Goal: Task Accomplishment & Management: Use online tool/utility

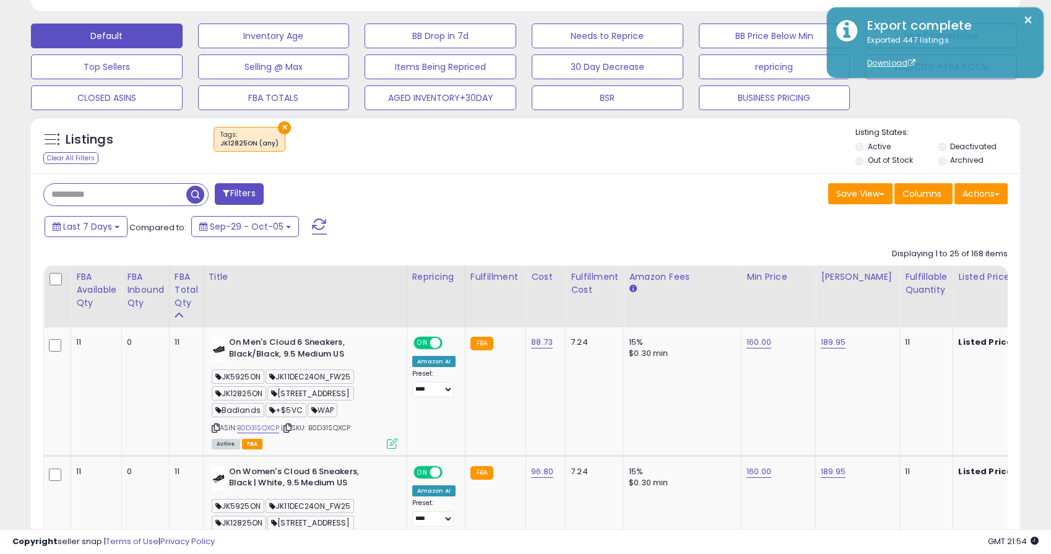
scroll to position [254, 574]
click at [280, 126] on button "×" at bounding box center [284, 127] width 13 height 13
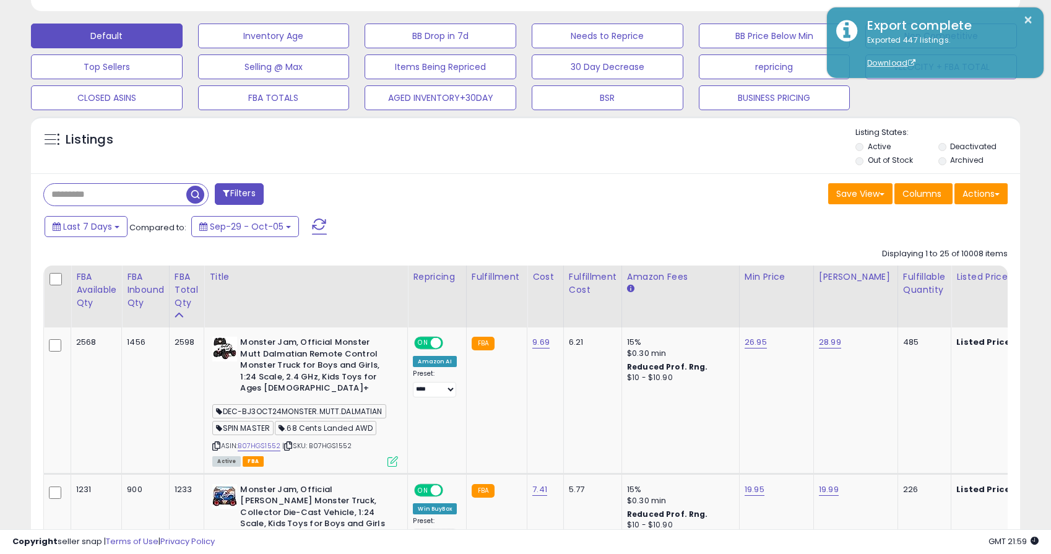
click at [84, 194] on input "text" at bounding box center [115, 195] width 142 height 22
paste input "**********"
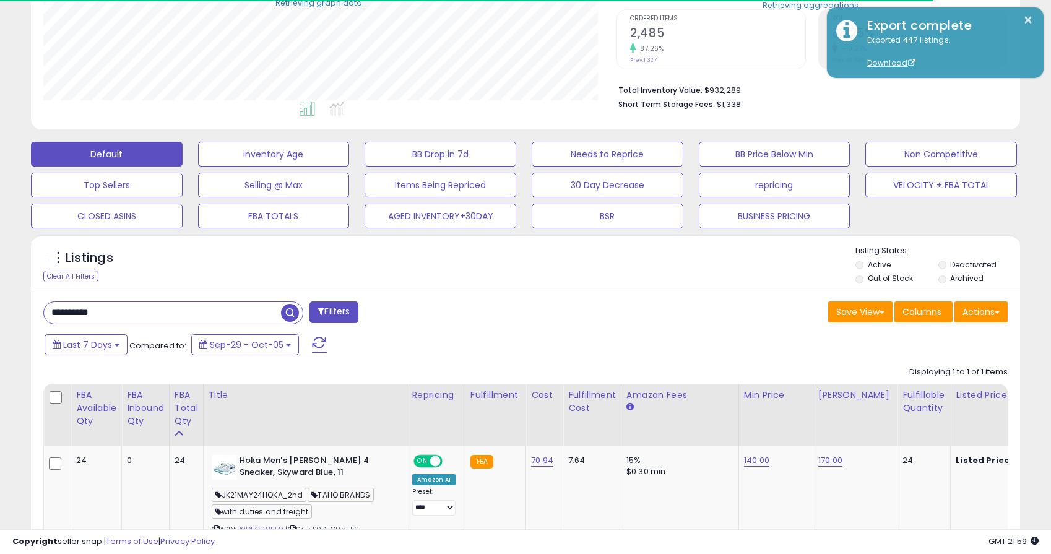
scroll to position [348, 0]
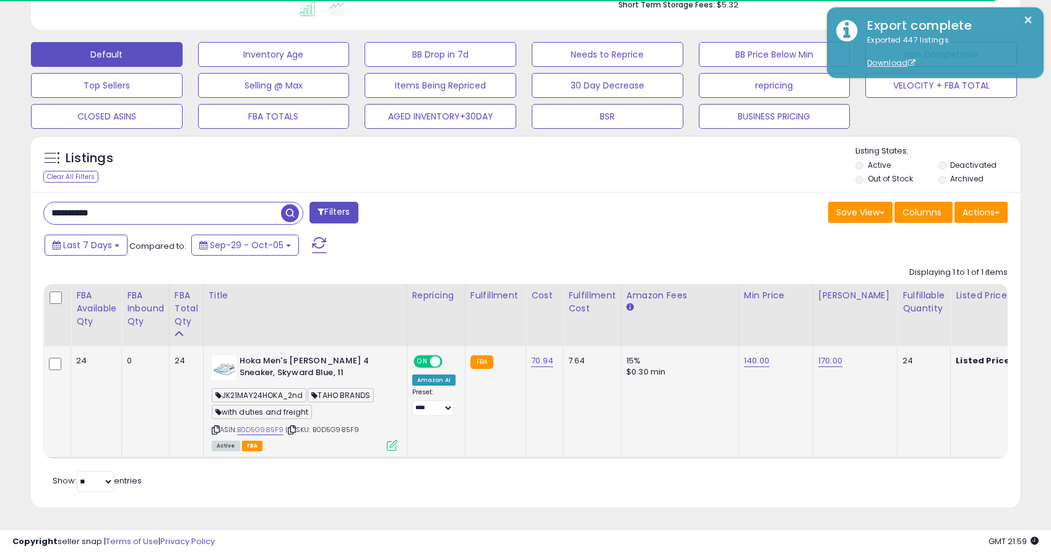
click at [278, 392] on span "JK21MAY24HOKA_2nd" at bounding box center [259, 395] width 95 height 14
copy span "JK21MAY24HOKA_2nd"
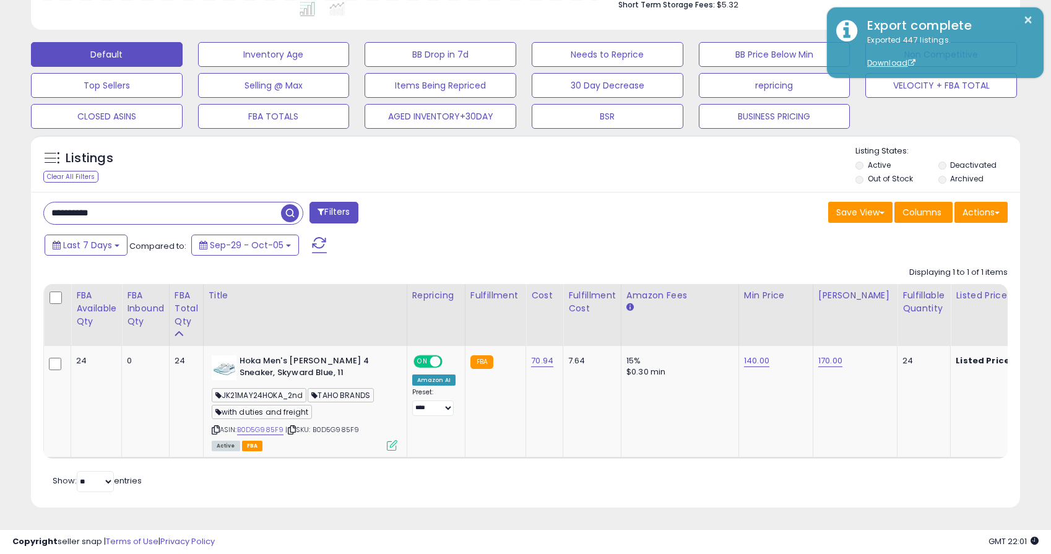
scroll to position [254, 574]
drag, startPoint x: 217, startPoint y: 430, endPoint x: 295, endPoint y: 233, distance: 211.8
click at [217, 430] on icon at bounding box center [216, 430] width 8 height 7
drag, startPoint x: 137, startPoint y: 217, endPoint x: -25, endPoint y: 206, distance: 161.9
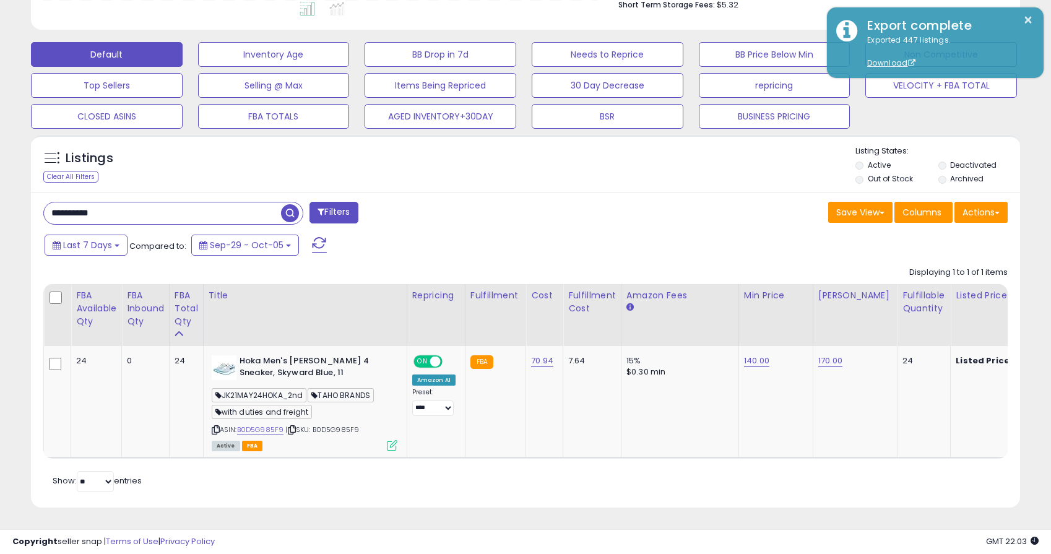
paste input "text"
drag, startPoint x: 296, startPoint y: 374, endPoint x: 288, endPoint y: 355, distance: 20.8
click at [240, 362] on b "Hoka Men's [PERSON_NAME] 4 Sneaker, Skyward Blue, 8" at bounding box center [315, 368] width 150 height 26
copy b "Hoka Men's [PERSON_NAME] 4 Sneaker, Skyward Blue"
drag, startPoint x: 172, startPoint y: 208, endPoint x: 12, endPoint y: 208, distance: 160.3
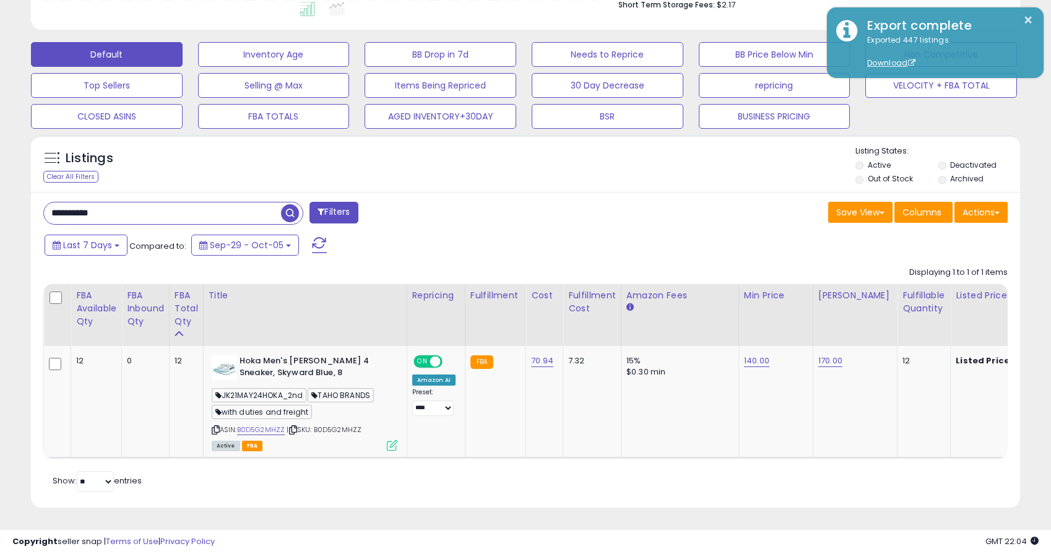
click at [12, 208] on div "**********" at bounding box center [525, 114] width 1039 height 818
paste input "**********"
type input "**********"
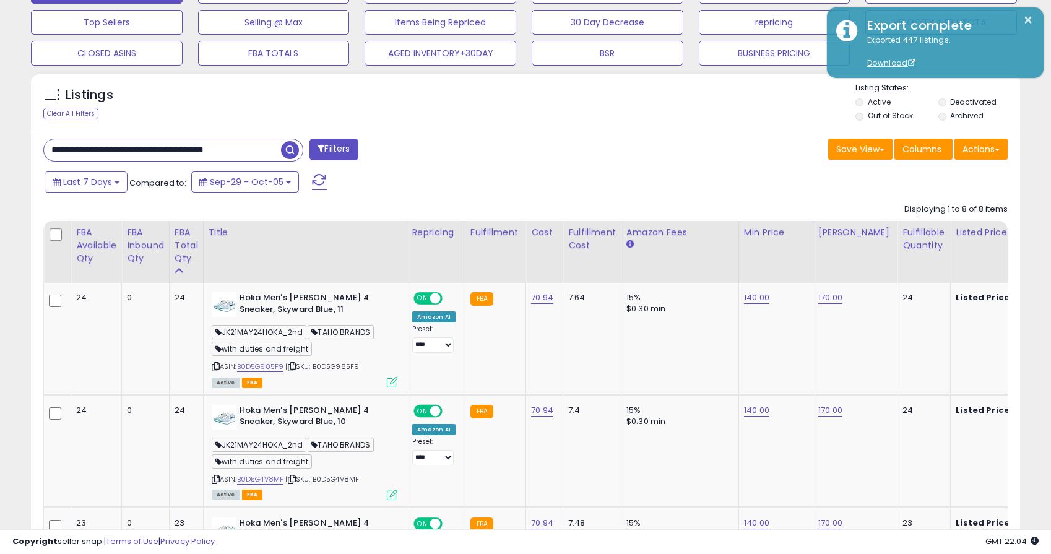
scroll to position [407, 0]
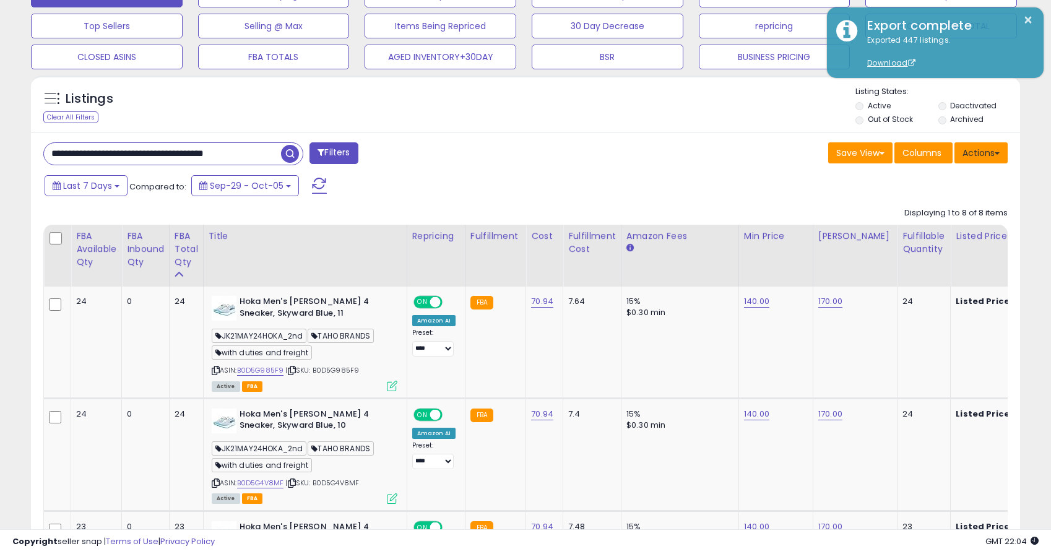
click at [988, 157] on button "Actions" at bounding box center [981, 152] width 53 height 21
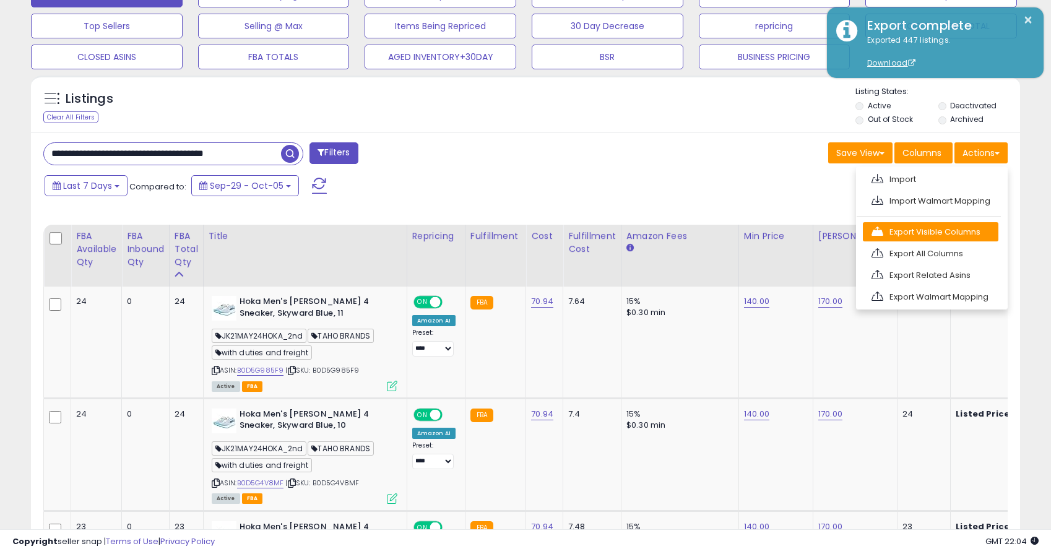
click at [953, 235] on link "Export Visible Columns" at bounding box center [931, 231] width 136 height 19
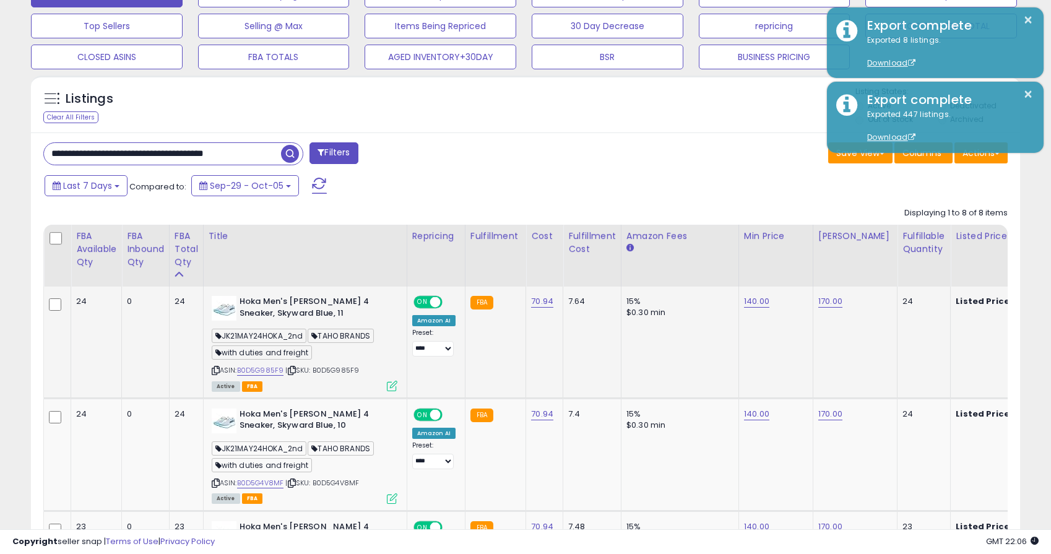
click at [303, 315] on b "Hoka Men's [PERSON_NAME] 4 Sneaker, Skyward Blue, 11" at bounding box center [315, 309] width 150 height 26
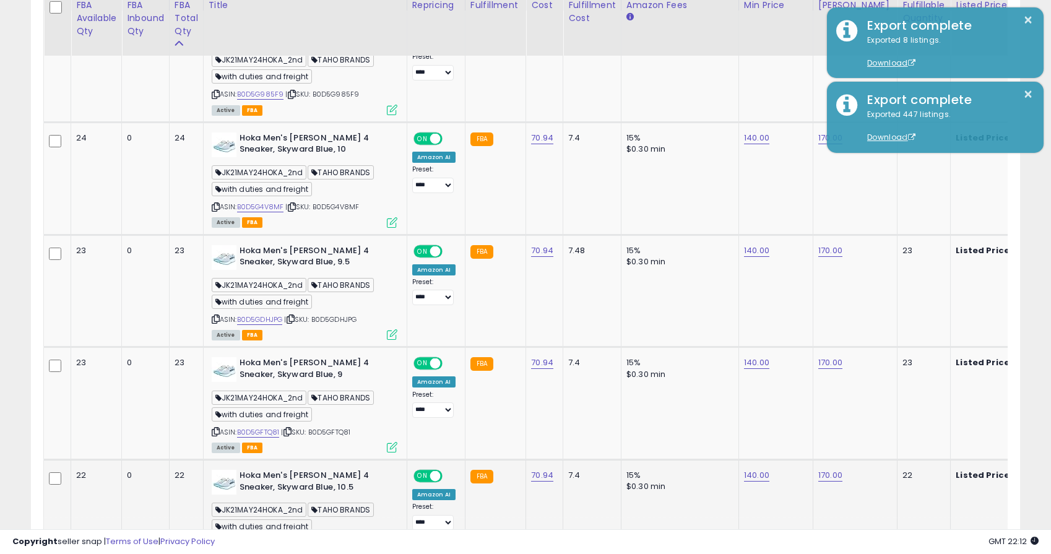
scroll to position [695, 0]
